Goal: Task Accomplishment & Management: Manage account settings

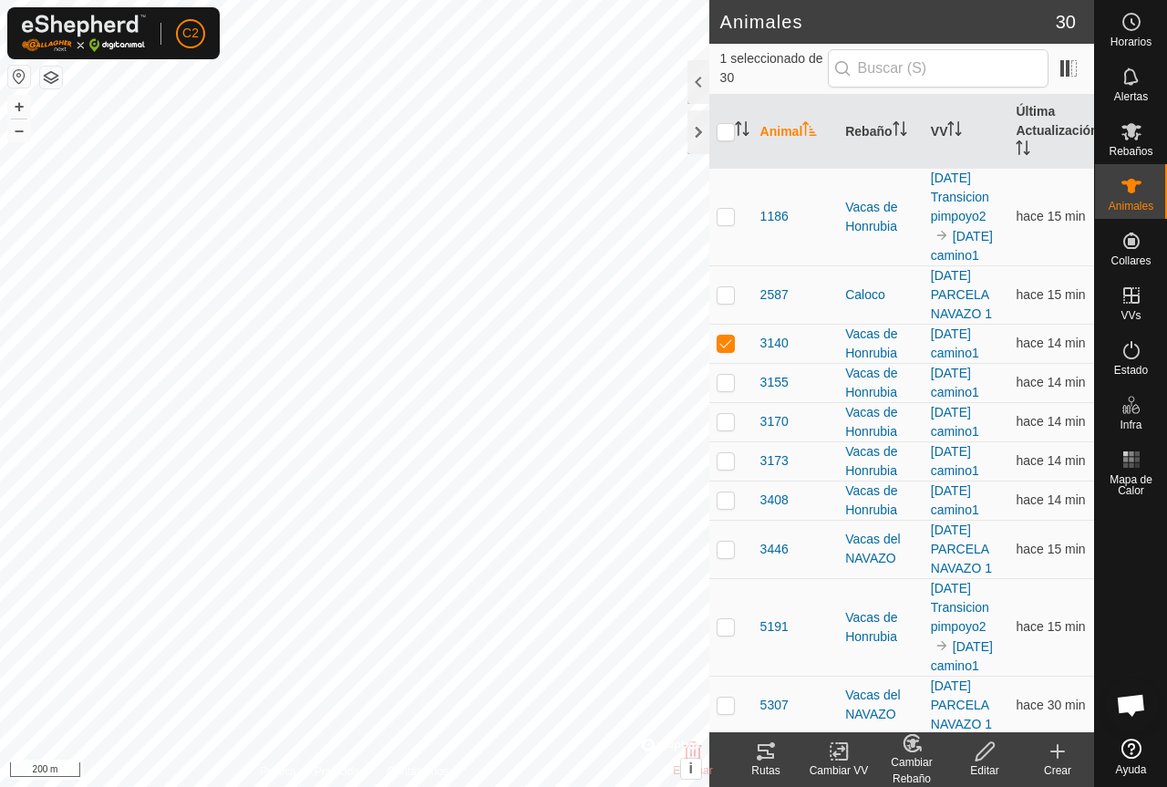
click at [776, 749] on icon at bounding box center [766, 751] width 22 height 22
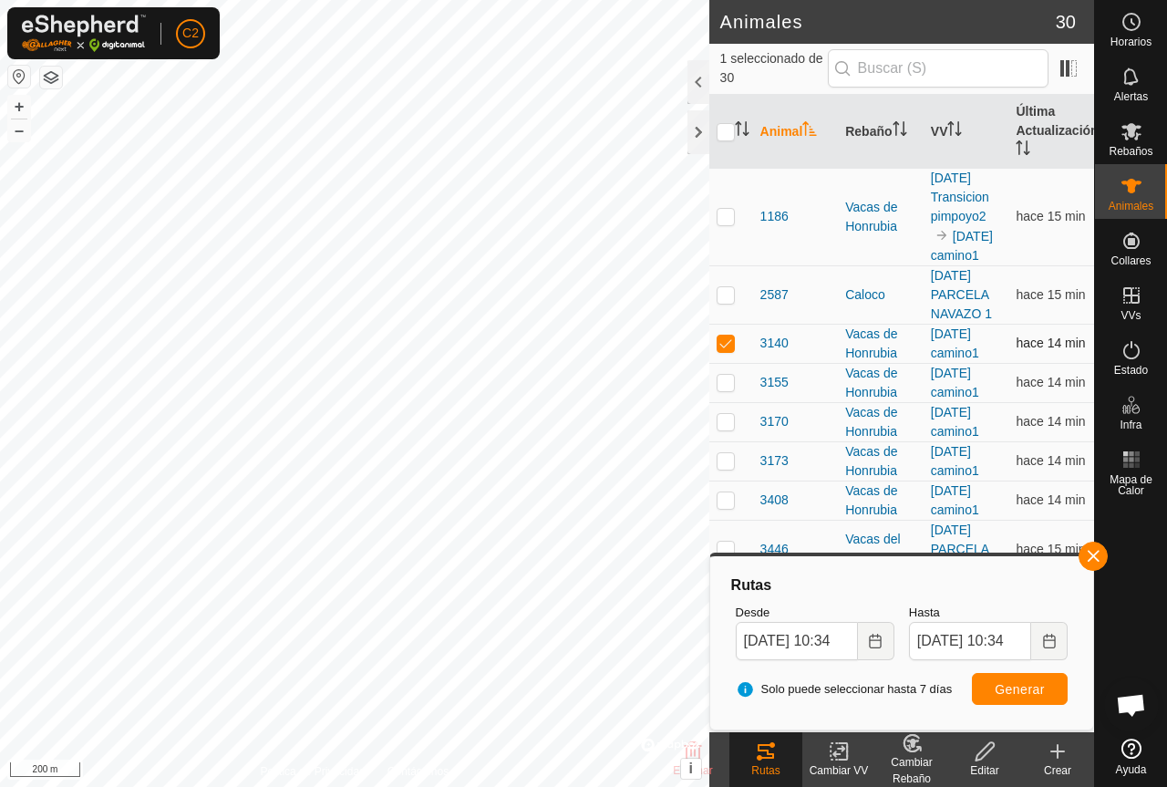
click at [726, 350] on p-checkbox at bounding box center [725, 342] width 18 height 15
checkbox input "false"
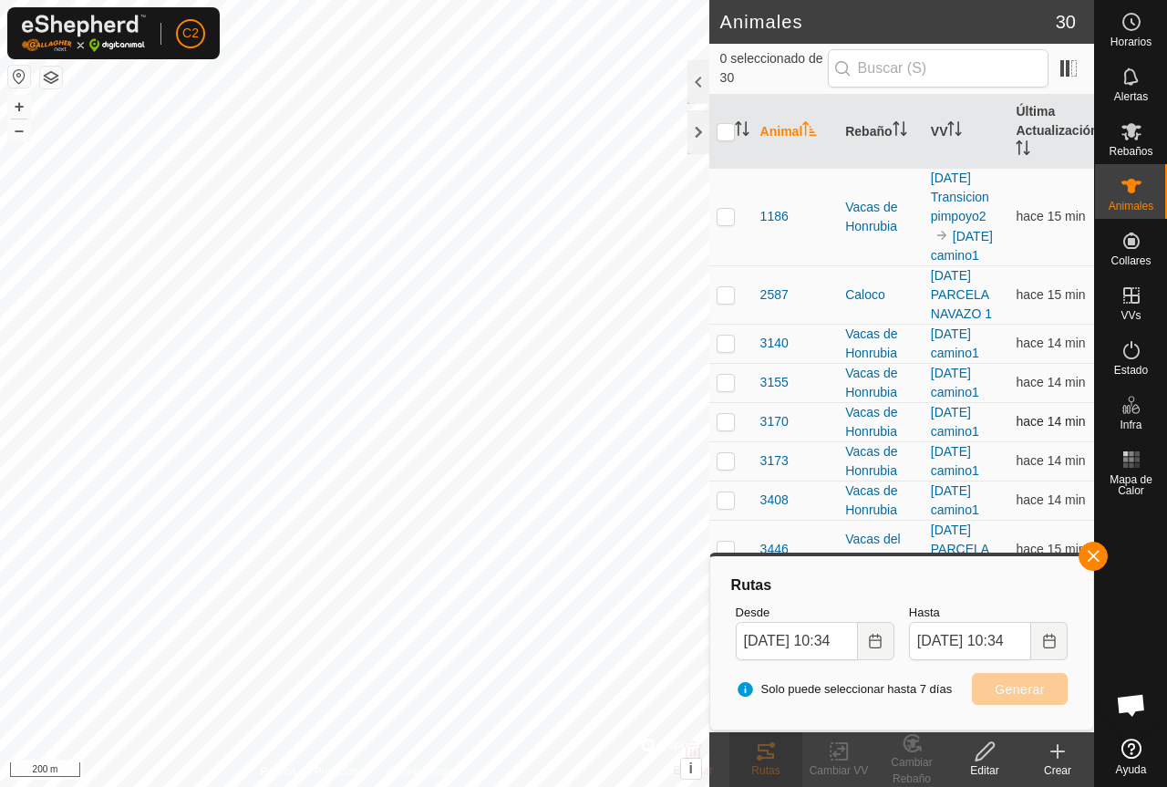
click at [727, 428] on p-checkbox at bounding box center [725, 421] width 18 height 15
checkbox input "true"
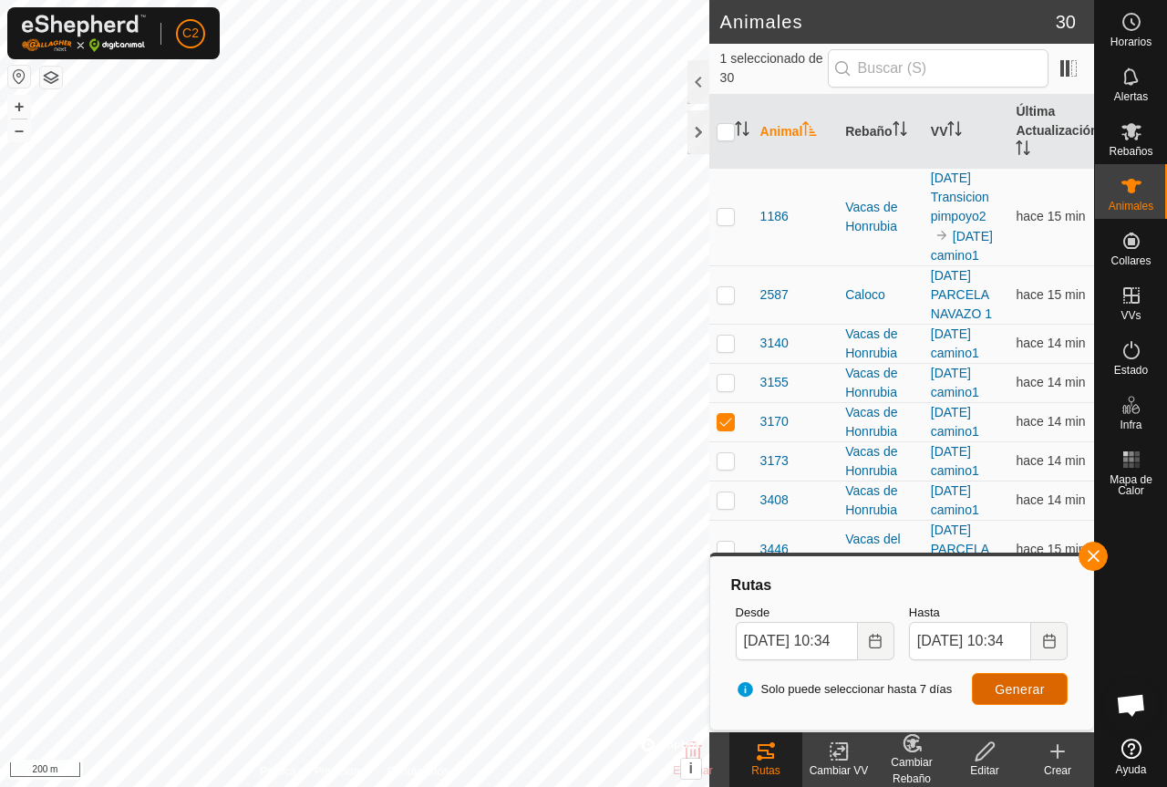
click at [1004, 684] on span "Generar" at bounding box center [1019, 689] width 50 height 15
click at [690, 138] on div at bounding box center [698, 132] width 22 height 44
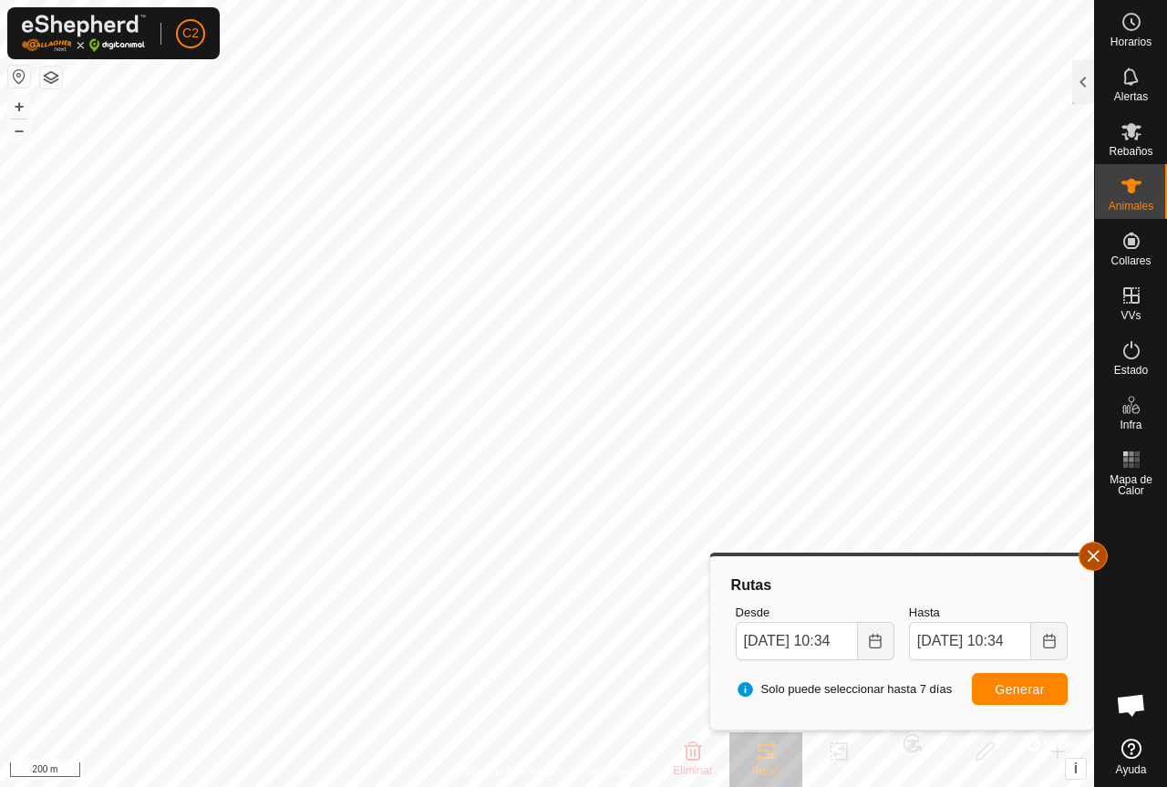
click at [1084, 551] on button "button" at bounding box center [1092, 555] width 29 height 29
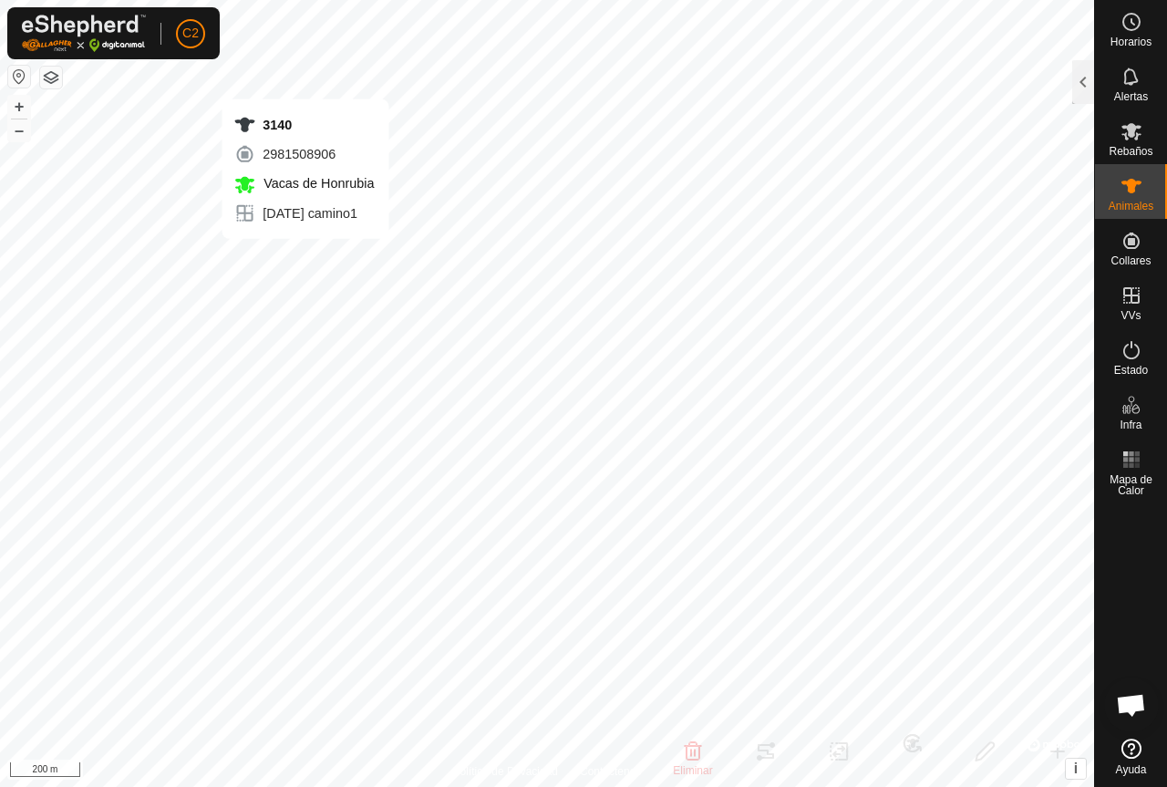
checkbox input "true"
checkbox input "false"
click at [1082, 98] on div at bounding box center [1083, 82] width 22 height 44
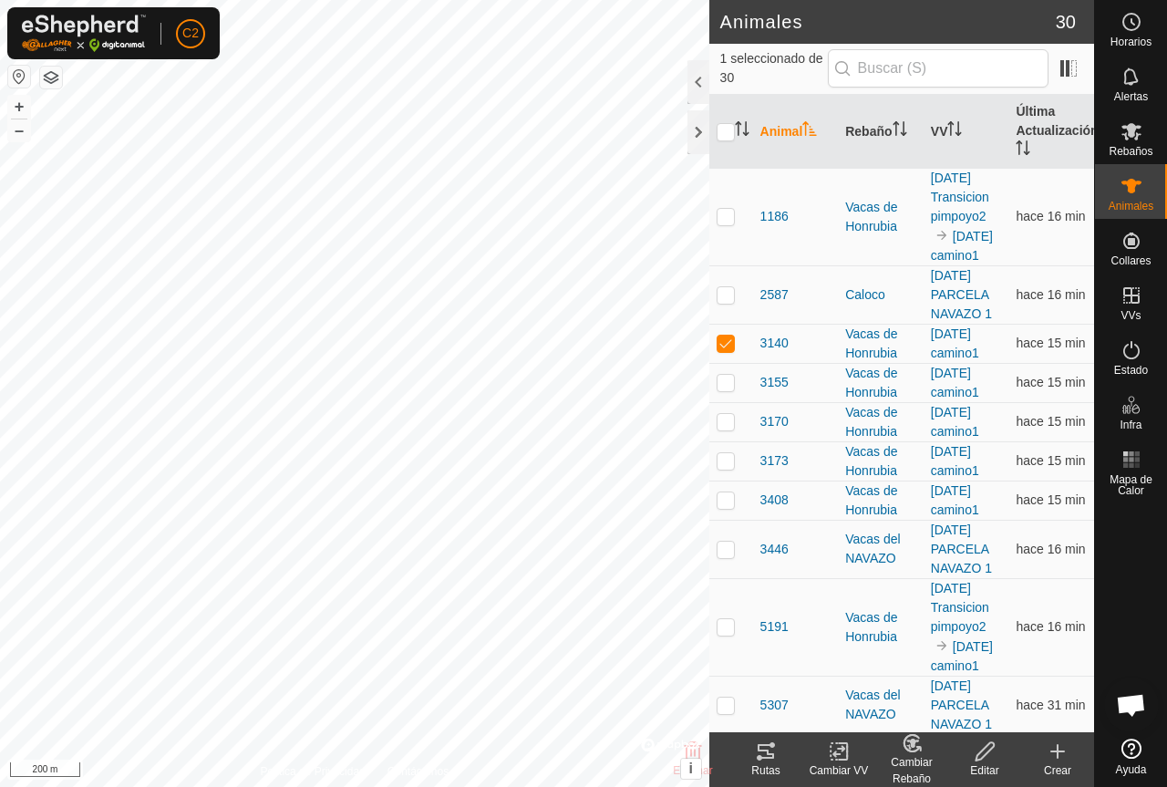
click at [922, 752] on icon at bounding box center [912, 743] width 23 height 22
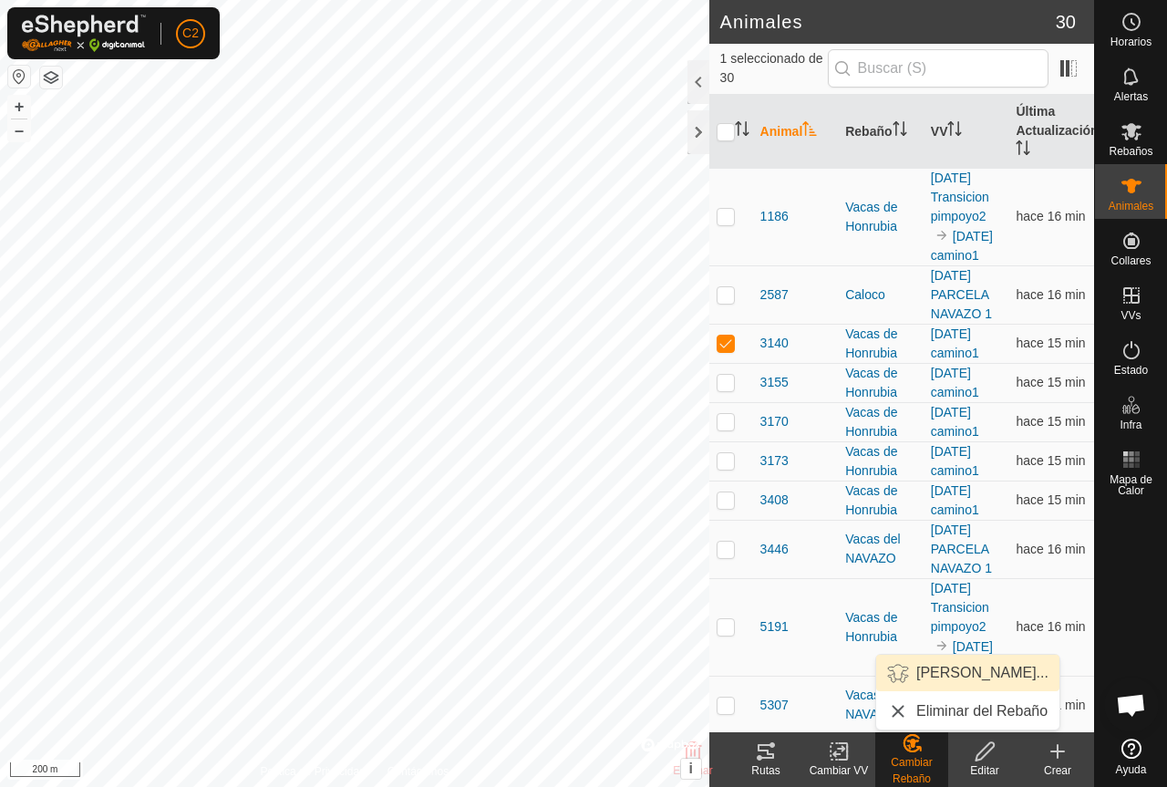
click at [966, 673] on link "[PERSON_NAME]..." at bounding box center [967, 672] width 183 height 36
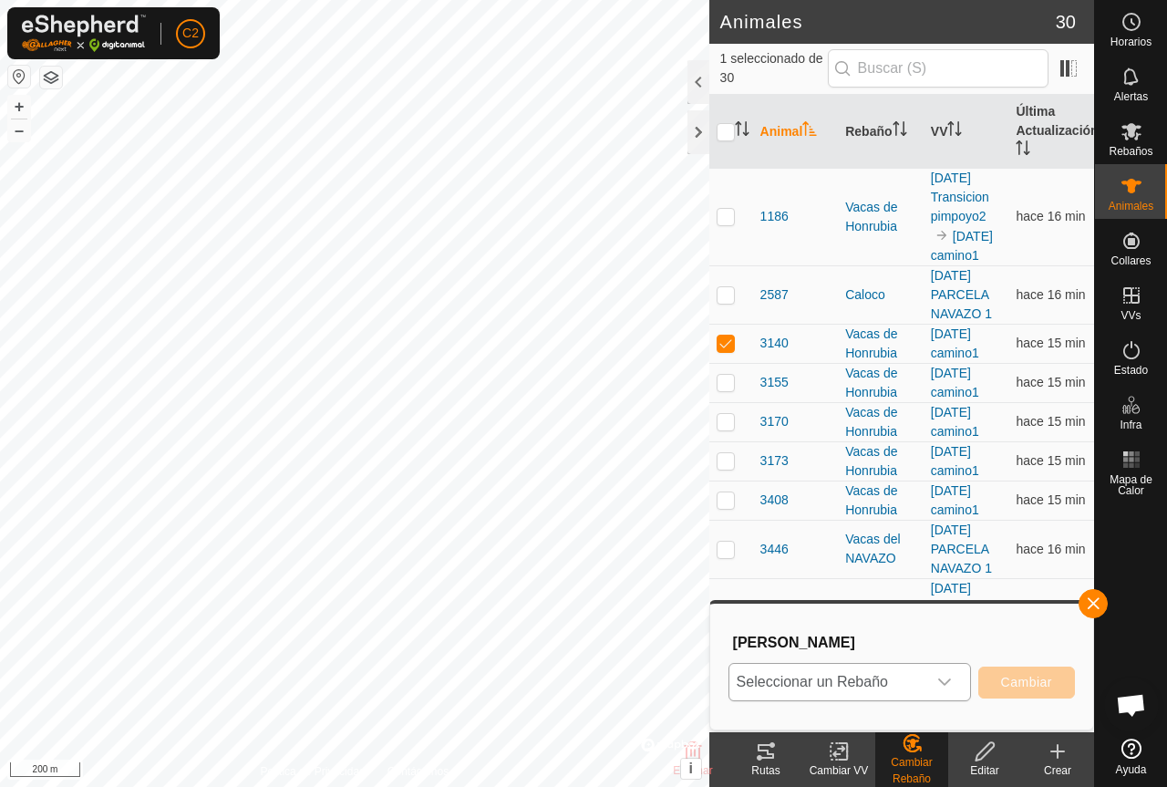
click at [951, 678] on icon "dropdown trigger" at bounding box center [944, 682] width 15 height 15
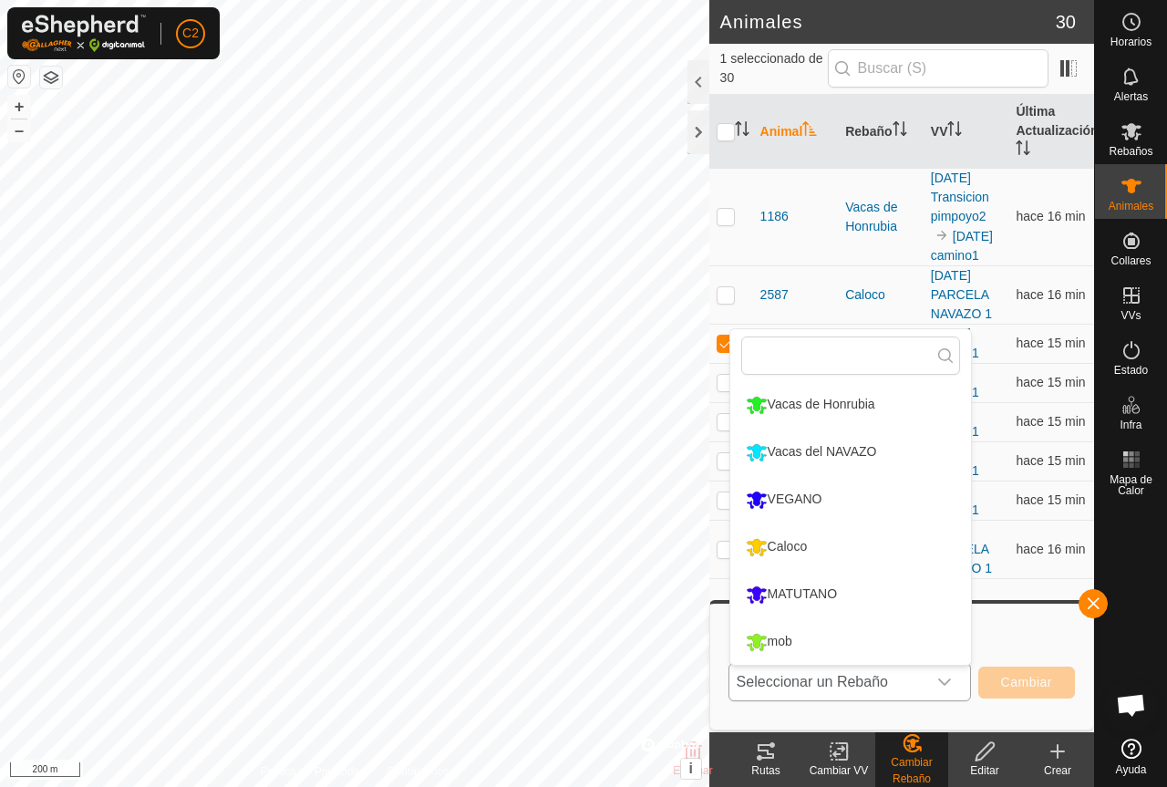
click at [816, 640] on li "mob" at bounding box center [850, 642] width 241 height 46
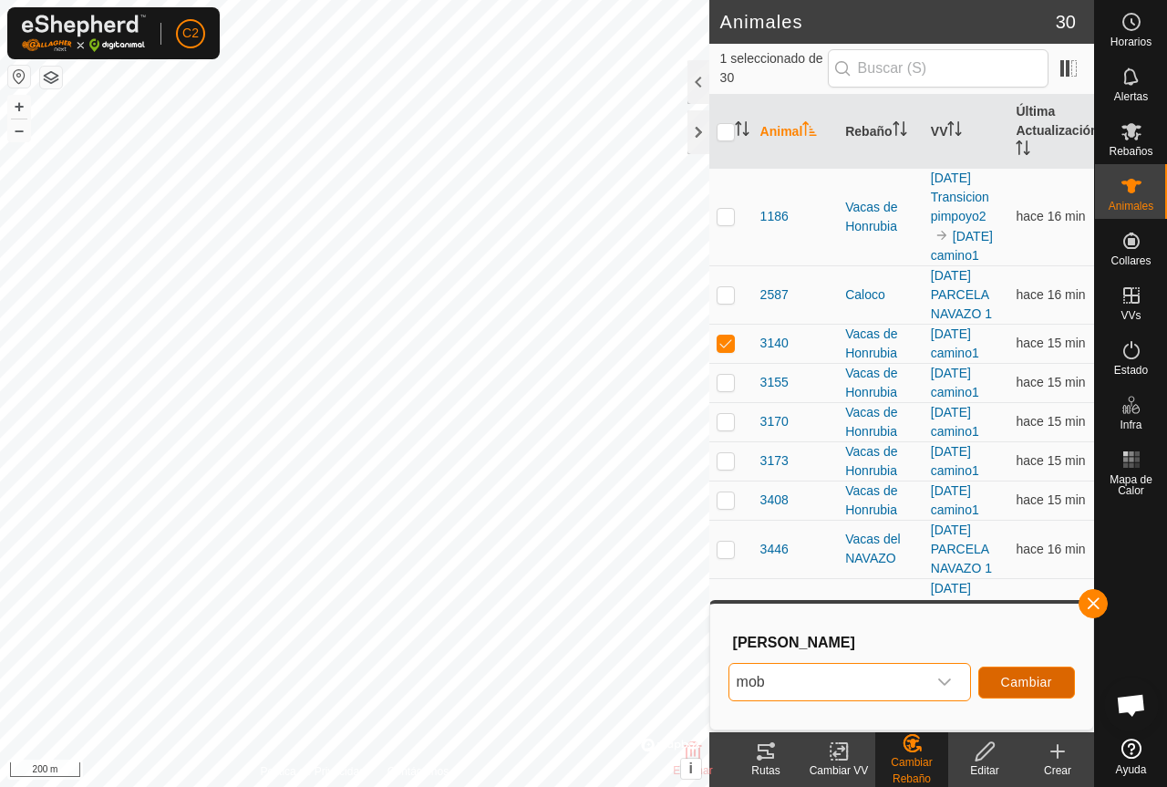
click at [1034, 676] on span "Cambiar" at bounding box center [1026, 682] width 51 height 15
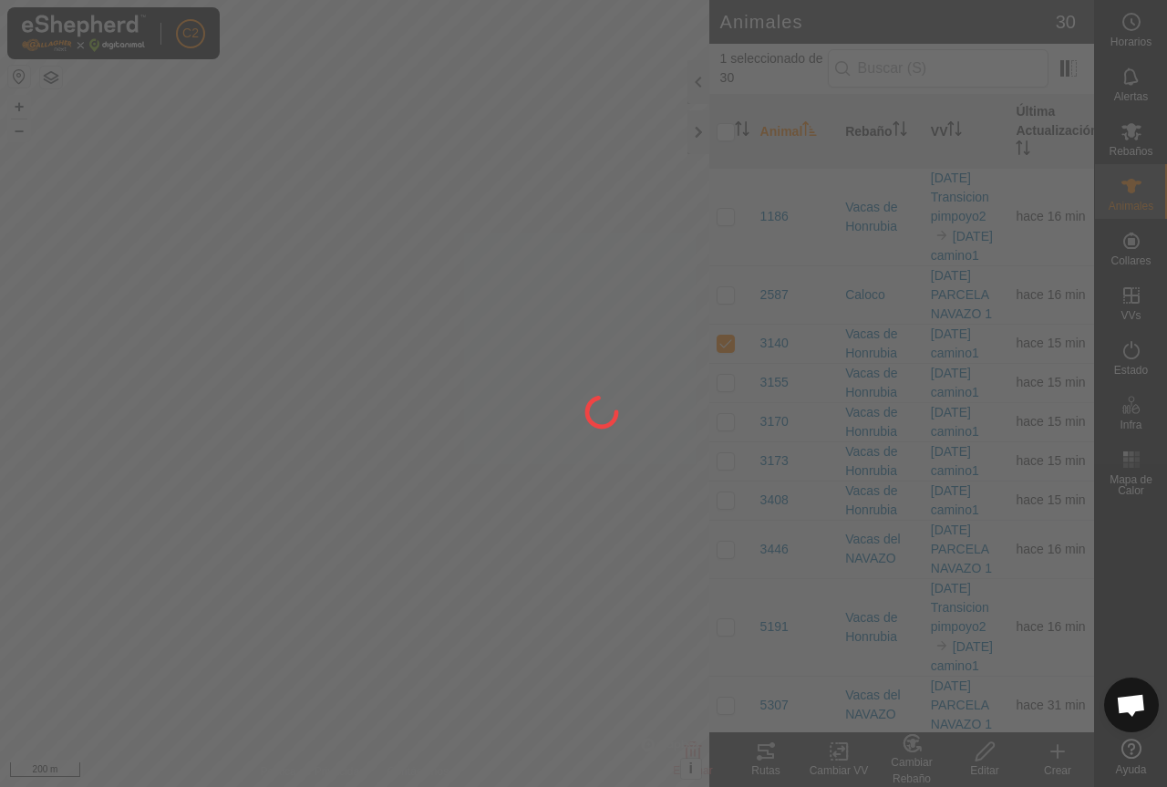
checkbox input "false"
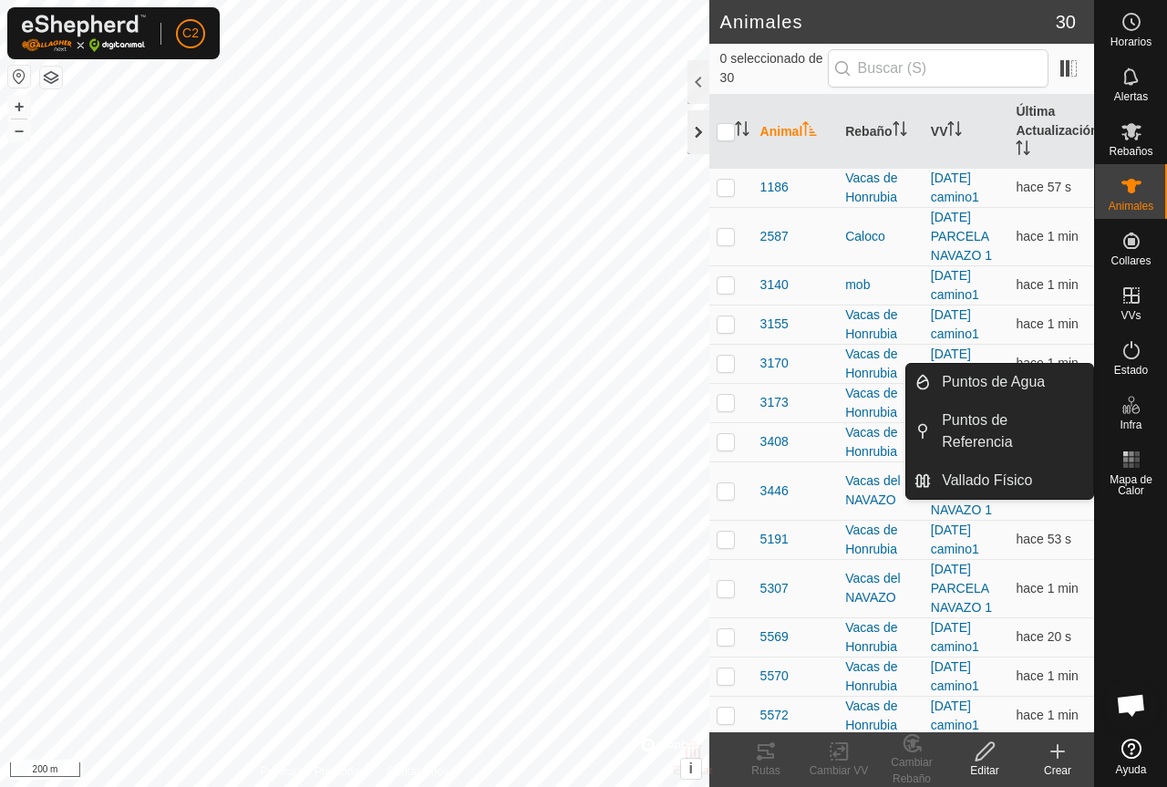
click at [704, 131] on div at bounding box center [698, 132] width 22 height 44
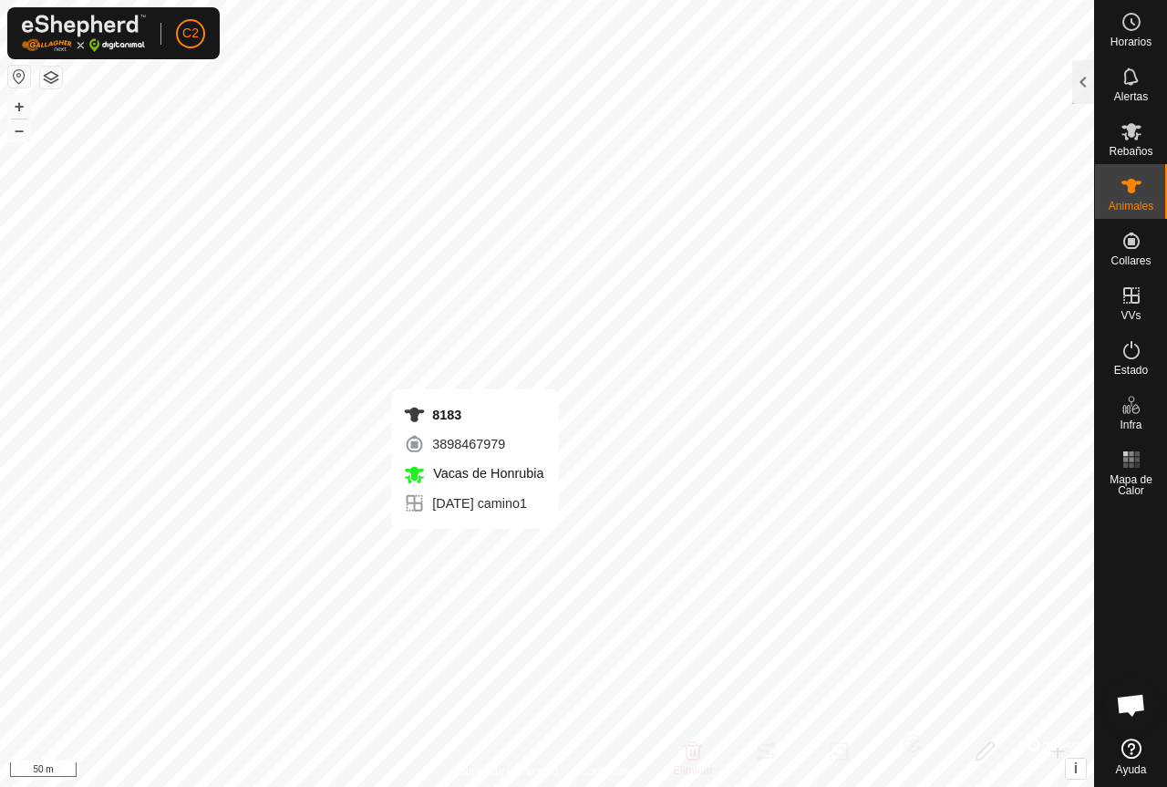
checkbox input "true"
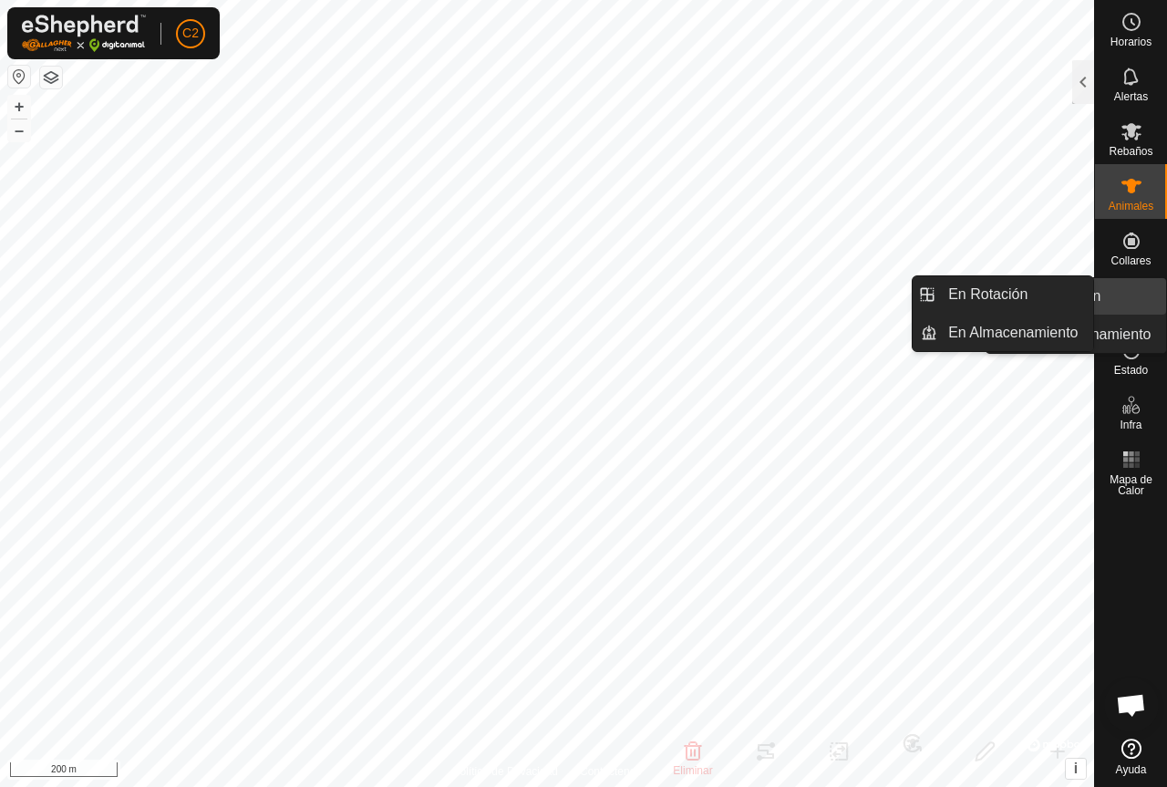
click at [1138, 297] on icon at bounding box center [1131, 295] width 16 height 16
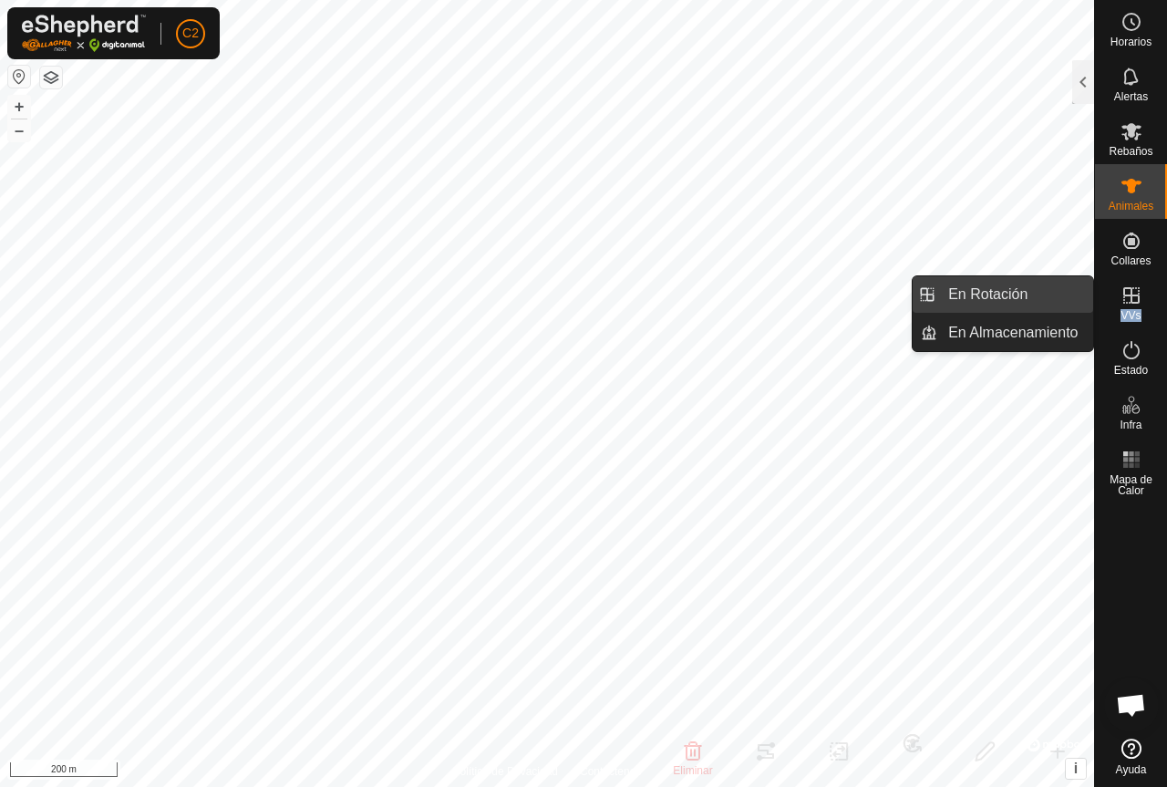
click at [1020, 293] on link "En Rotación" at bounding box center [1015, 294] width 156 height 36
click at [1127, 295] on icon at bounding box center [1131, 295] width 16 height 16
click at [1020, 288] on link "En Rotación" at bounding box center [1015, 294] width 156 height 36
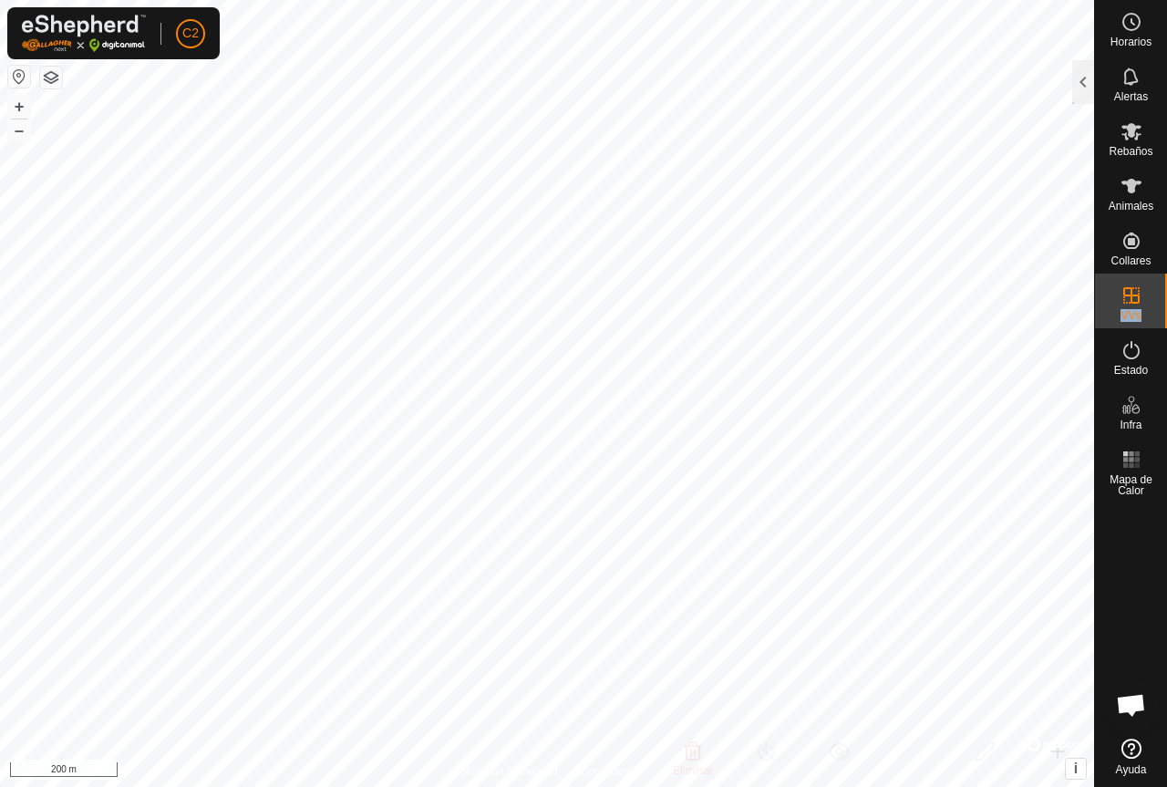
click at [1020, 288] on span "En Rotación" at bounding box center [987, 294] width 79 height 22
click at [1088, 79] on div at bounding box center [1083, 82] width 22 height 44
